Goal: Find specific page/section: Find specific page/section

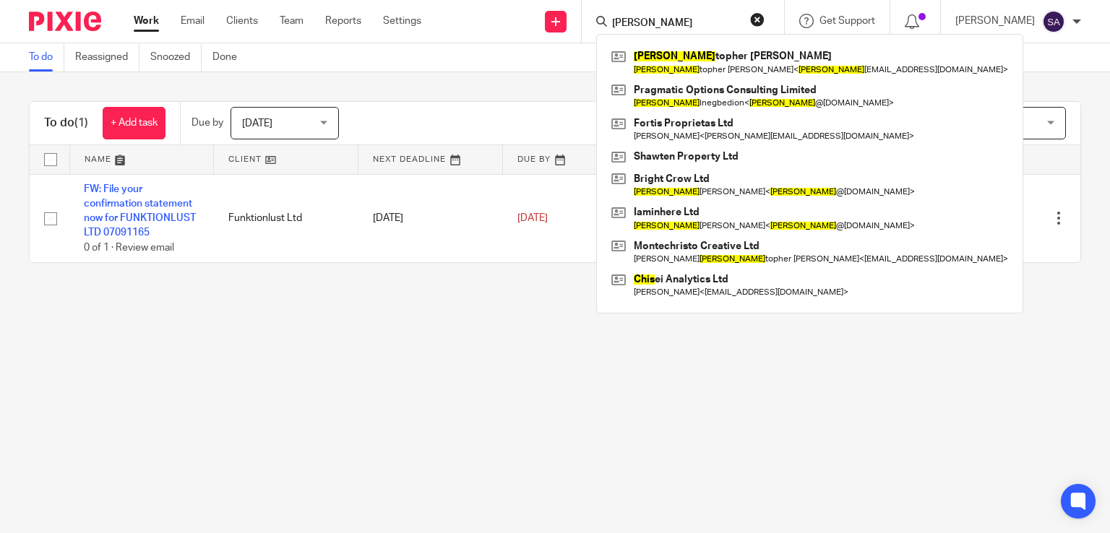
type input "[PERSON_NAME]"
drag, startPoint x: 677, startPoint y: 25, endPoint x: 473, endPoint y: 27, distance: 204.6
click at [473, 28] on div "Send new email Create task Add client [PERSON_NAME] [PERSON_NAME] topher [PERSO…" at bounding box center [776, 21] width 667 height 43
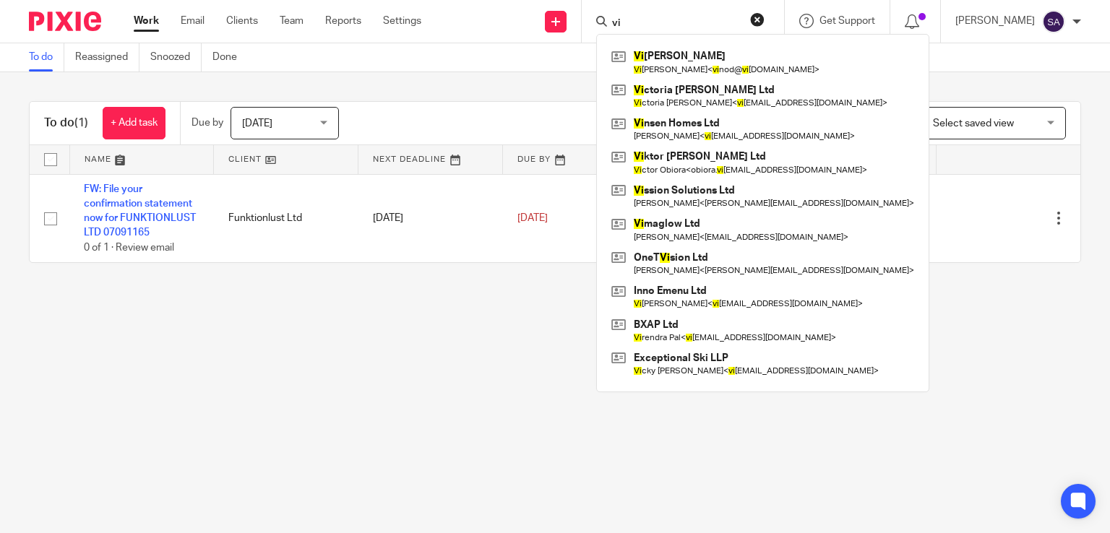
type input "v"
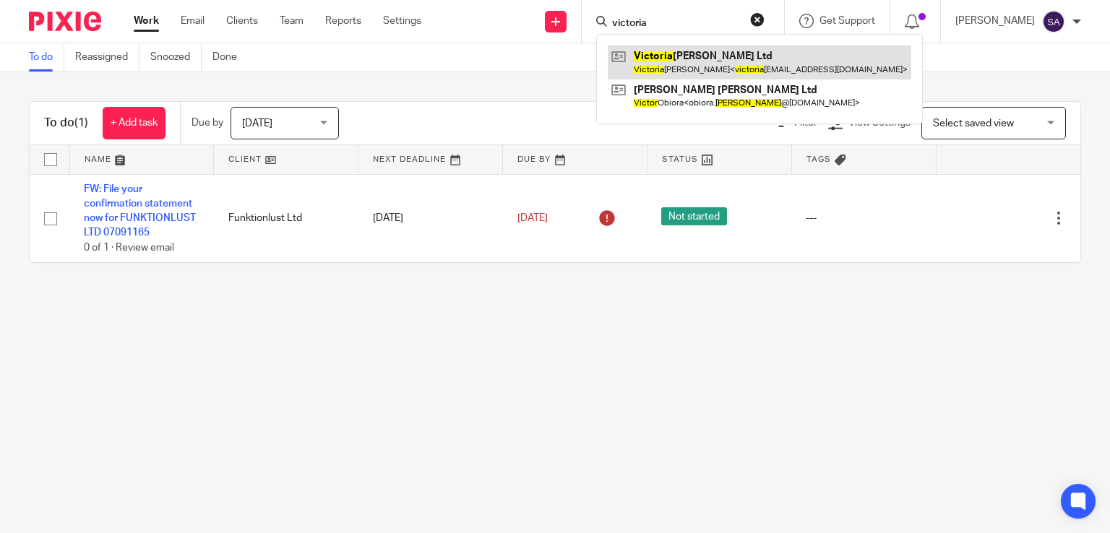
type input "victoria"
click at [685, 60] on link at bounding box center [760, 62] width 304 height 33
